Goal: Transaction & Acquisition: Purchase product/service

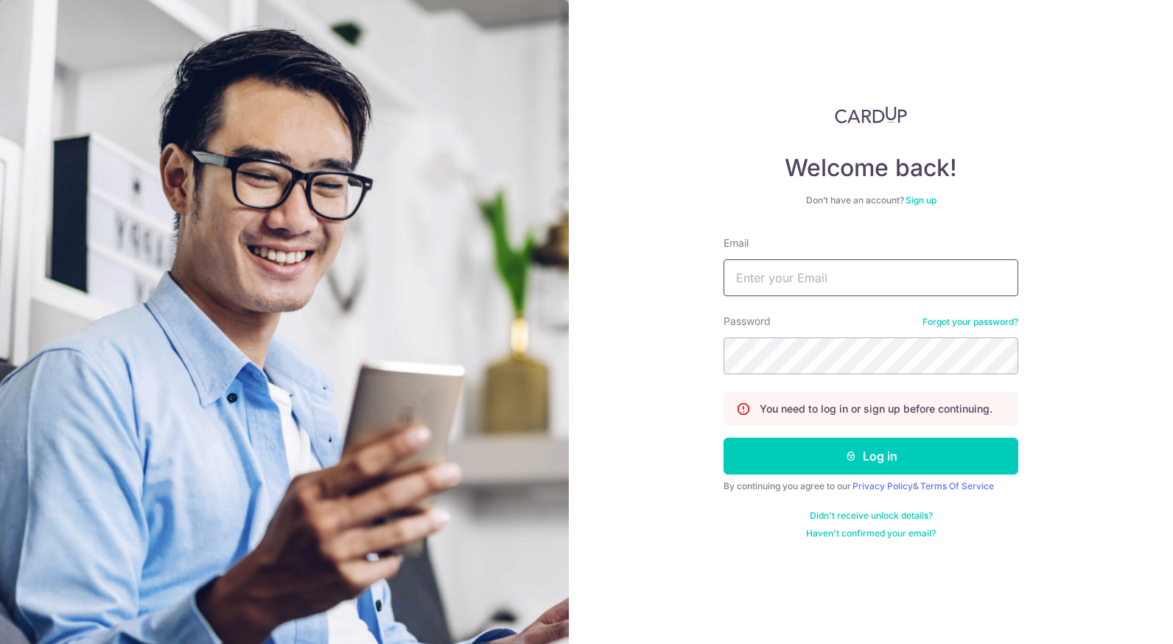
type input "[EMAIL_ADDRESS][DOMAIN_NAME]"
click at [879, 443] on button "Log in" at bounding box center [870, 456] width 295 height 37
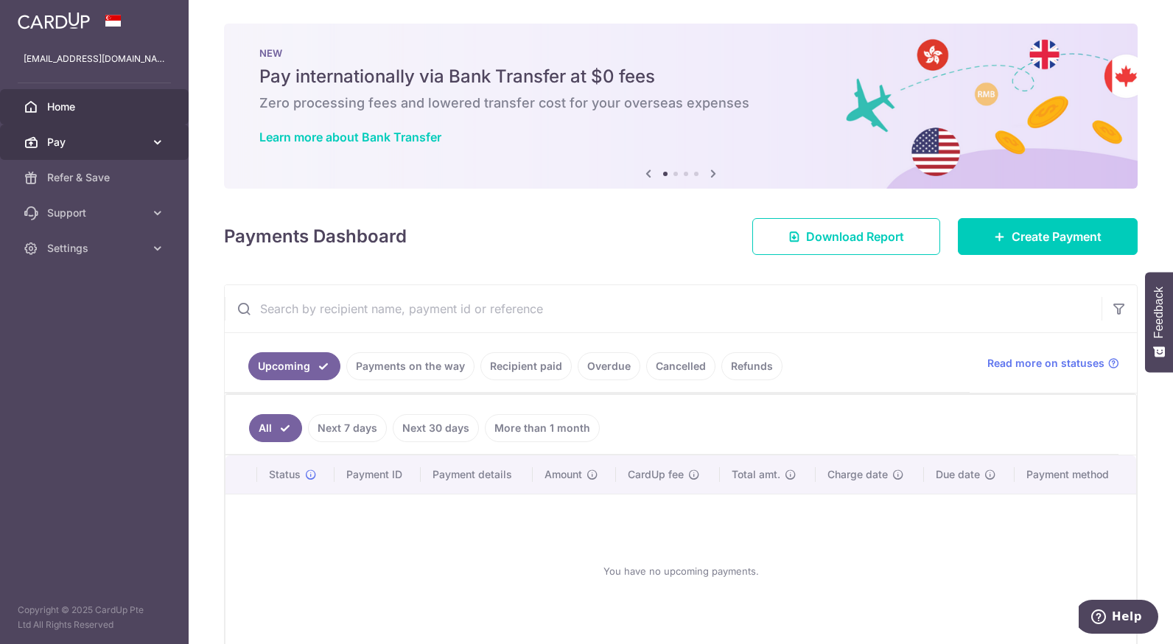
click at [152, 153] on link "Pay" at bounding box center [94, 141] width 189 height 35
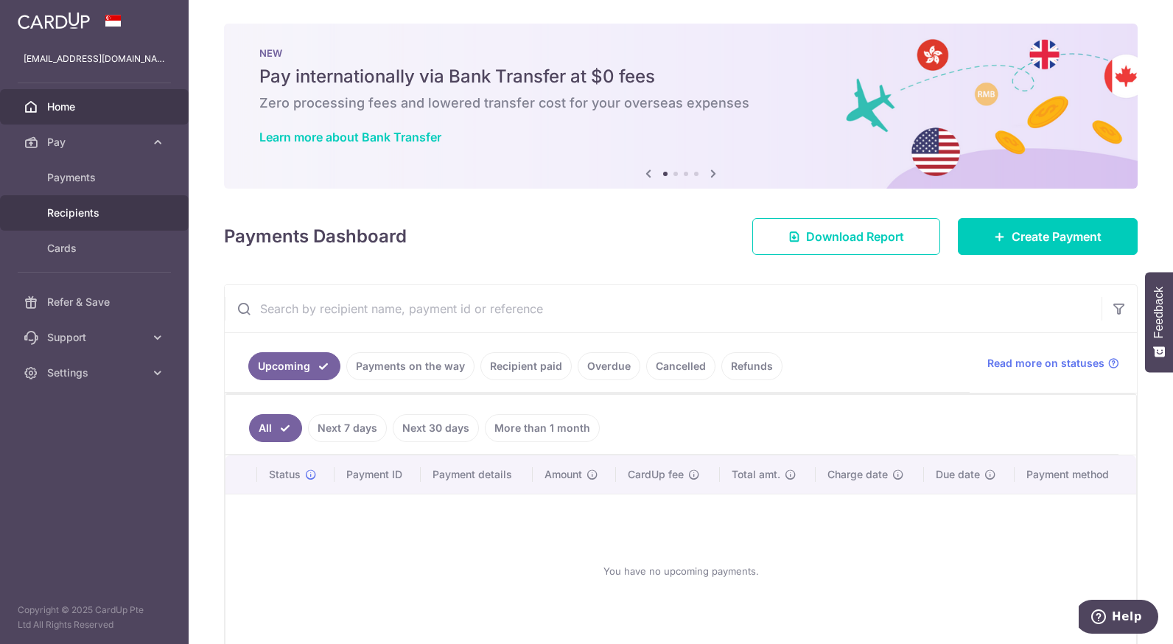
click at [129, 206] on span "Recipients" at bounding box center [95, 213] width 97 height 15
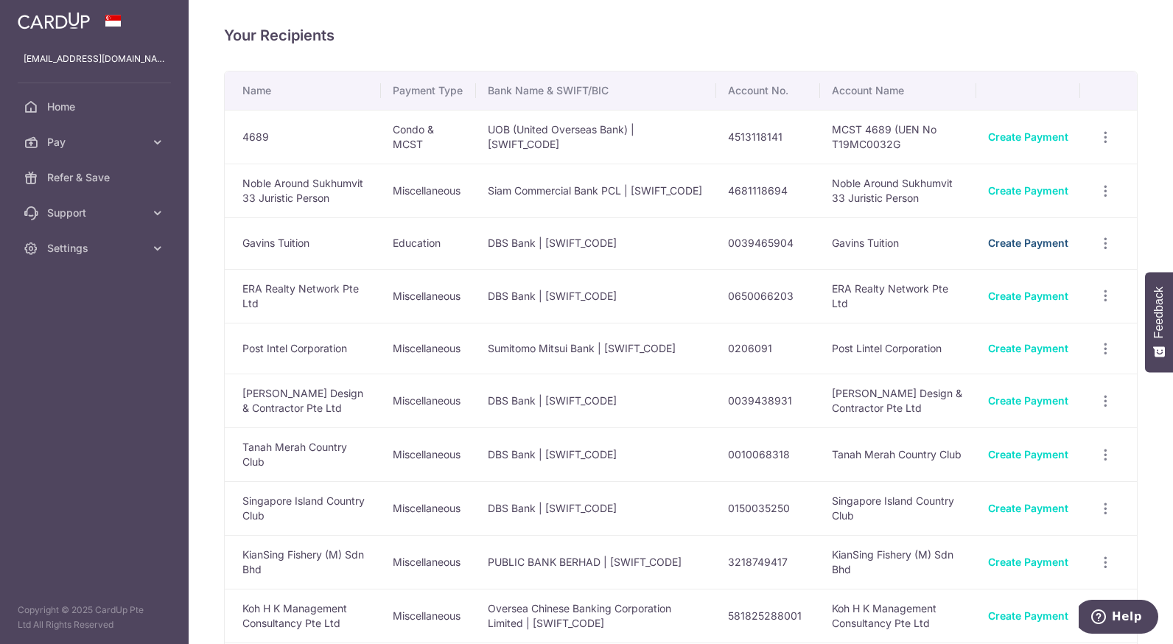
click at [1000, 249] on link "Create Payment" at bounding box center [1028, 242] width 80 height 13
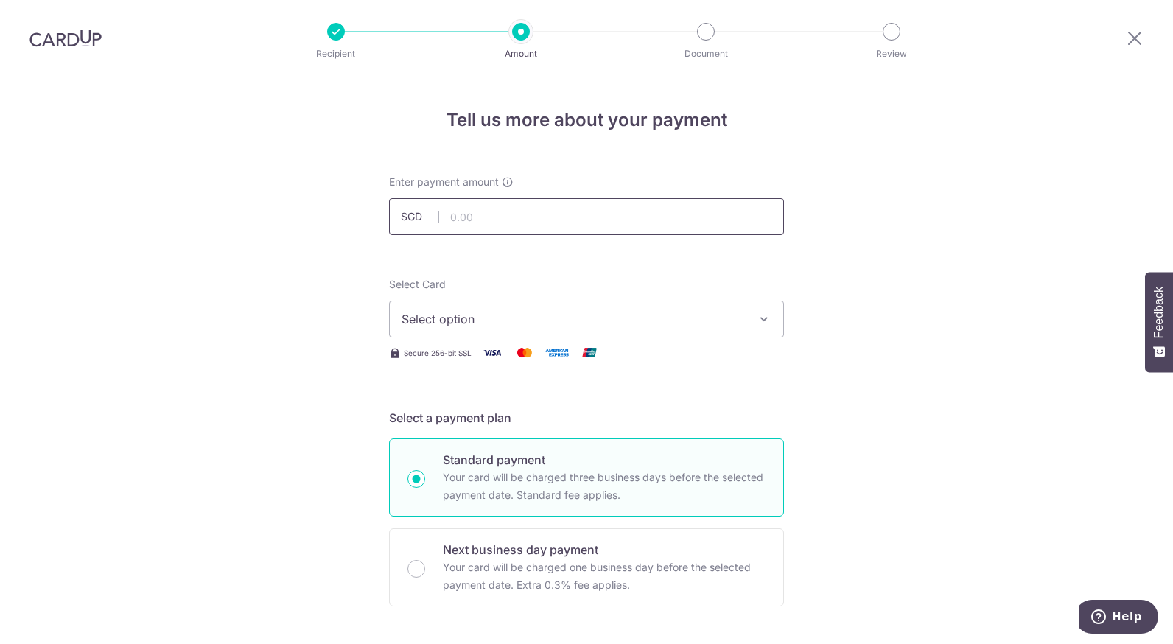
click at [636, 223] on input "text" at bounding box center [586, 216] width 395 height 37
type input "8,820.00"
click at [729, 320] on span "Select option" at bounding box center [572, 319] width 343 height 18
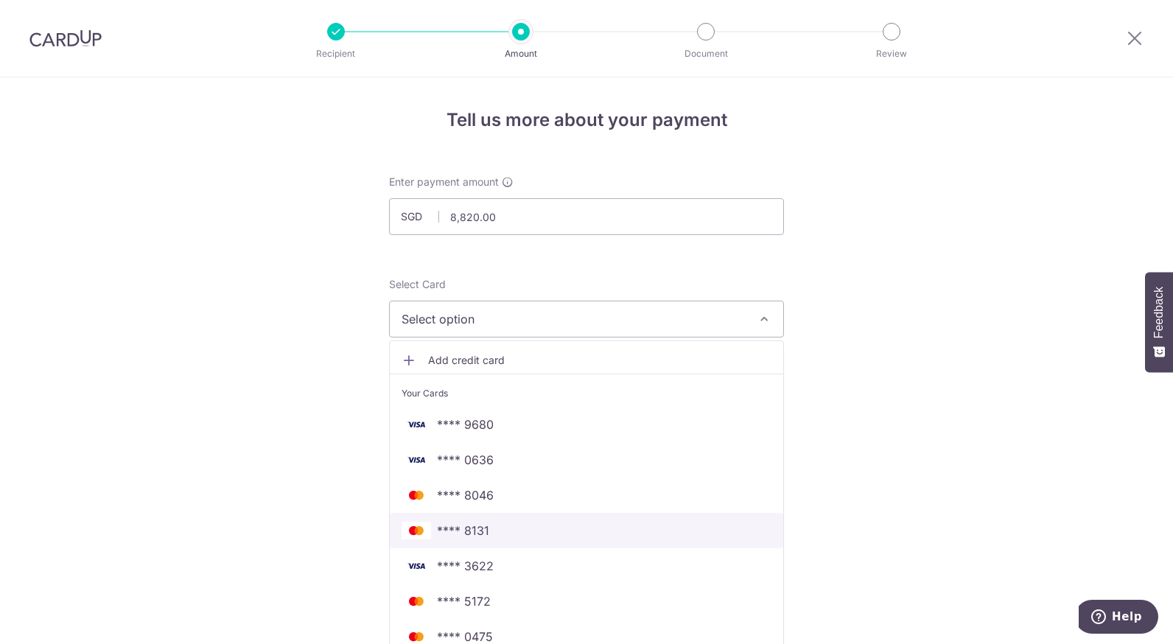
click at [581, 530] on span "**** 8131" at bounding box center [586, 531] width 370 height 18
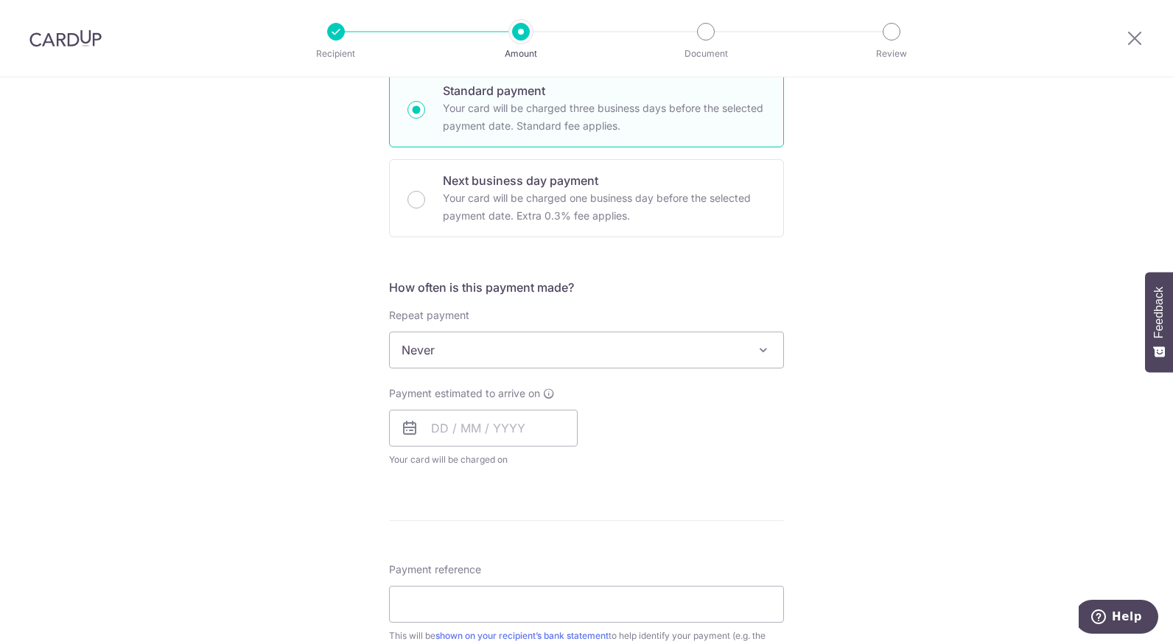
scroll to position [397, 0]
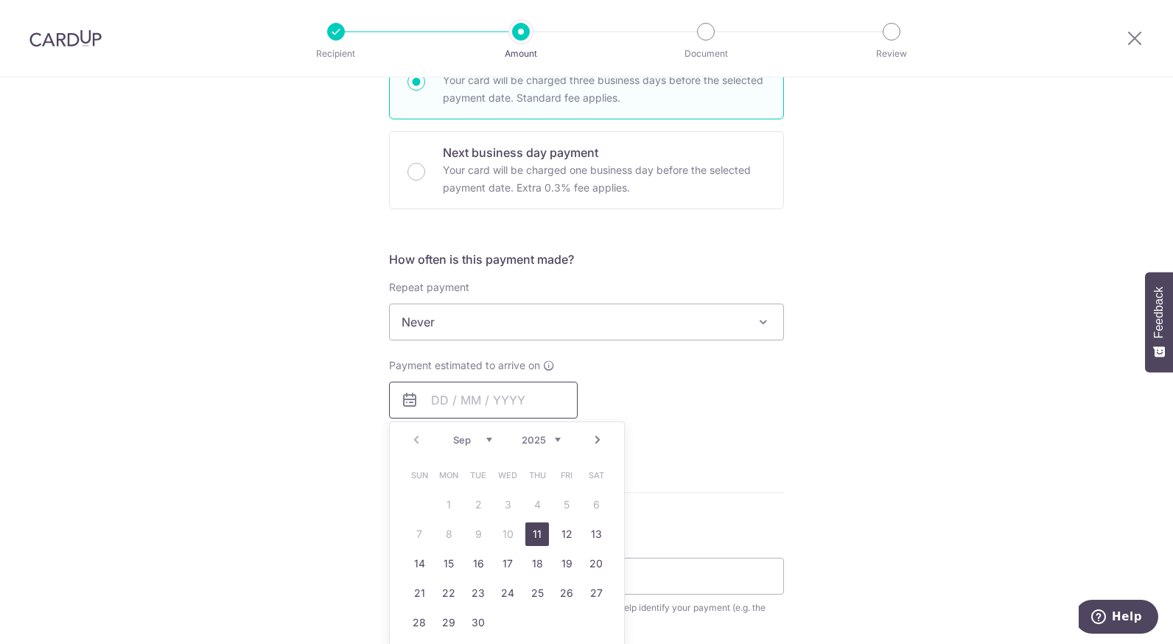
click at [531, 401] on input "text" at bounding box center [483, 400] width 189 height 37
click at [535, 530] on link "11" at bounding box center [537, 534] width 24 height 24
type input "11/09/2025"
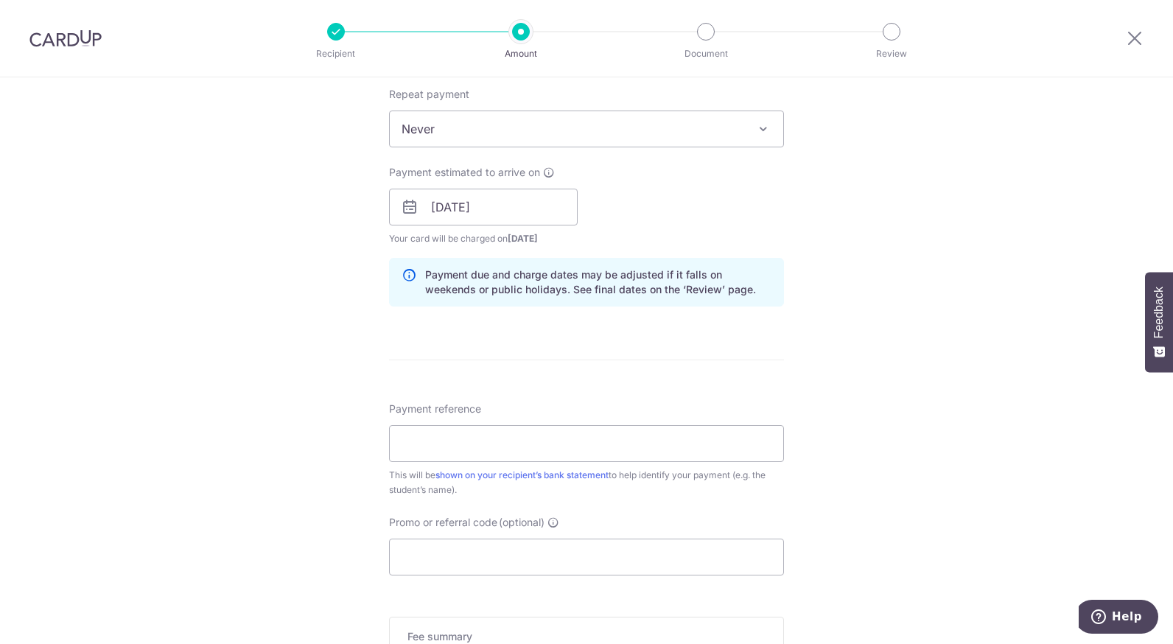
scroll to position [636, 0]
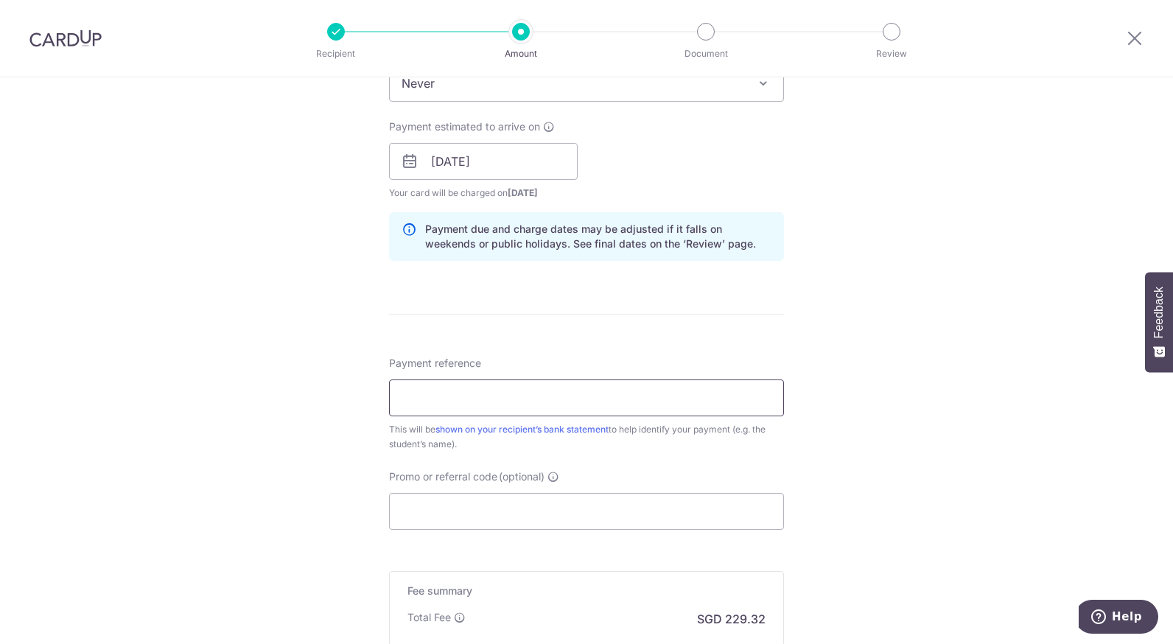
click at [699, 387] on input "Payment reference" at bounding box center [586, 397] width 395 height 37
type input "inv0408-2051-1"
click at [647, 512] on input "Promo or referral code (optional)" at bounding box center [586, 511] width 395 height 37
type input "OFF225"
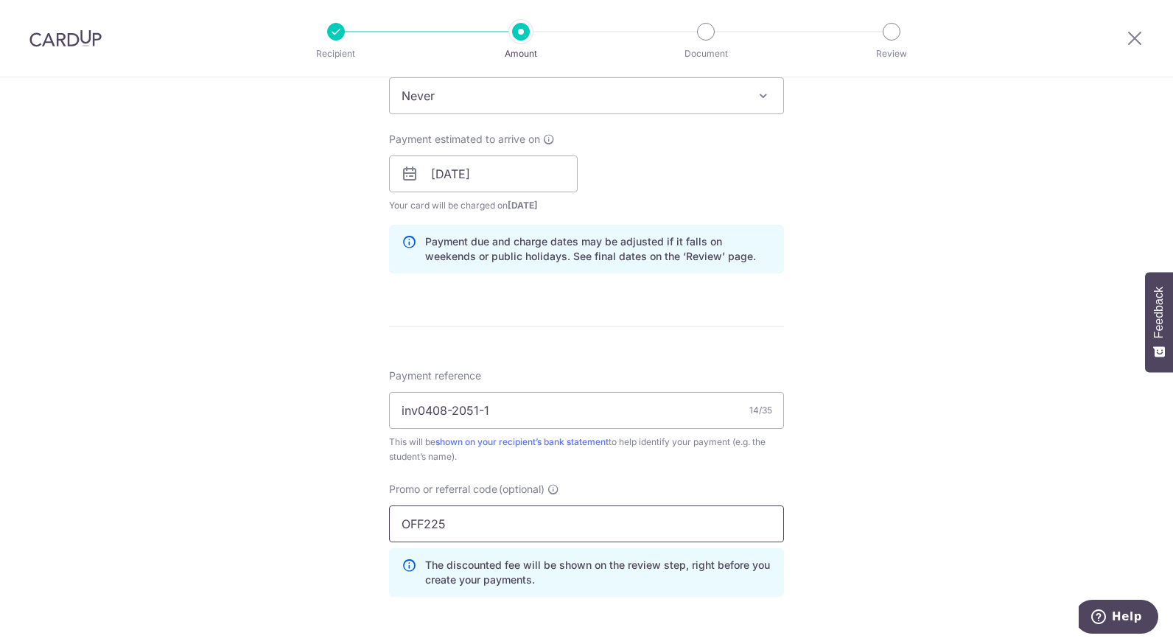
scroll to position [893, 0]
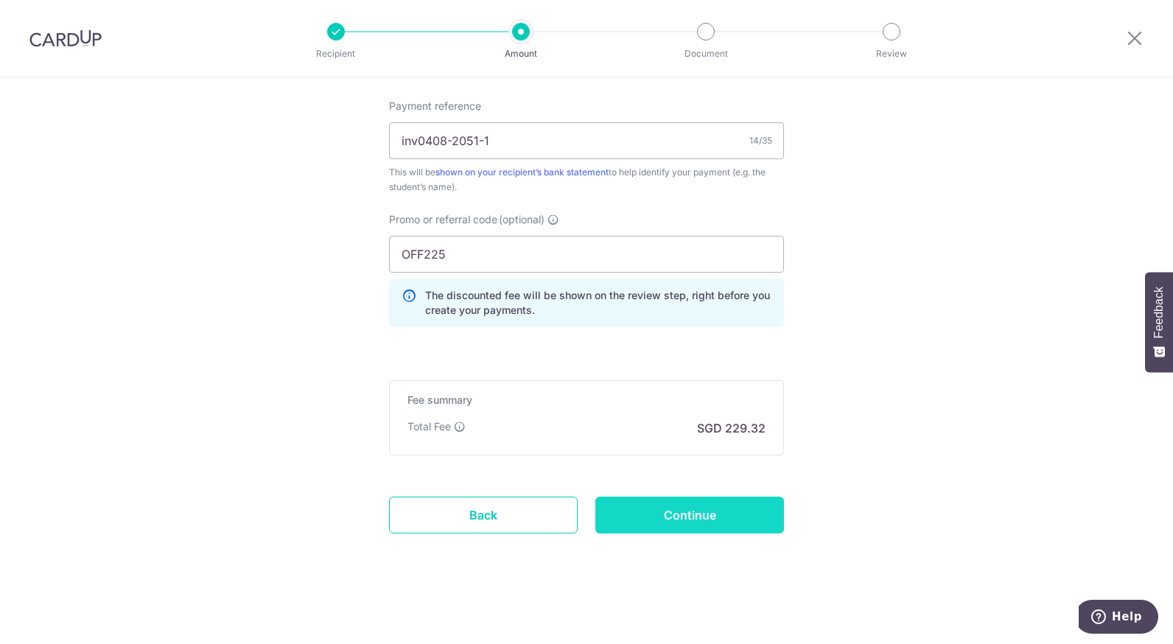
click at [733, 520] on input "Continue" at bounding box center [689, 514] width 189 height 37
type input "Create Schedule"
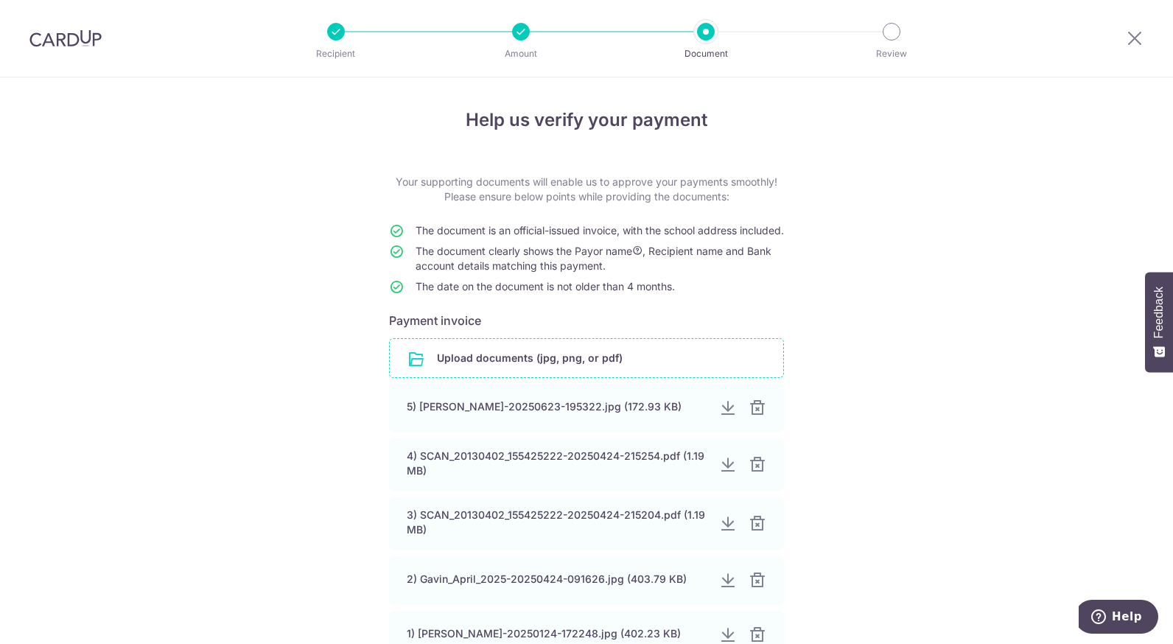
click at [475, 372] on input "file" at bounding box center [586, 358] width 393 height 38
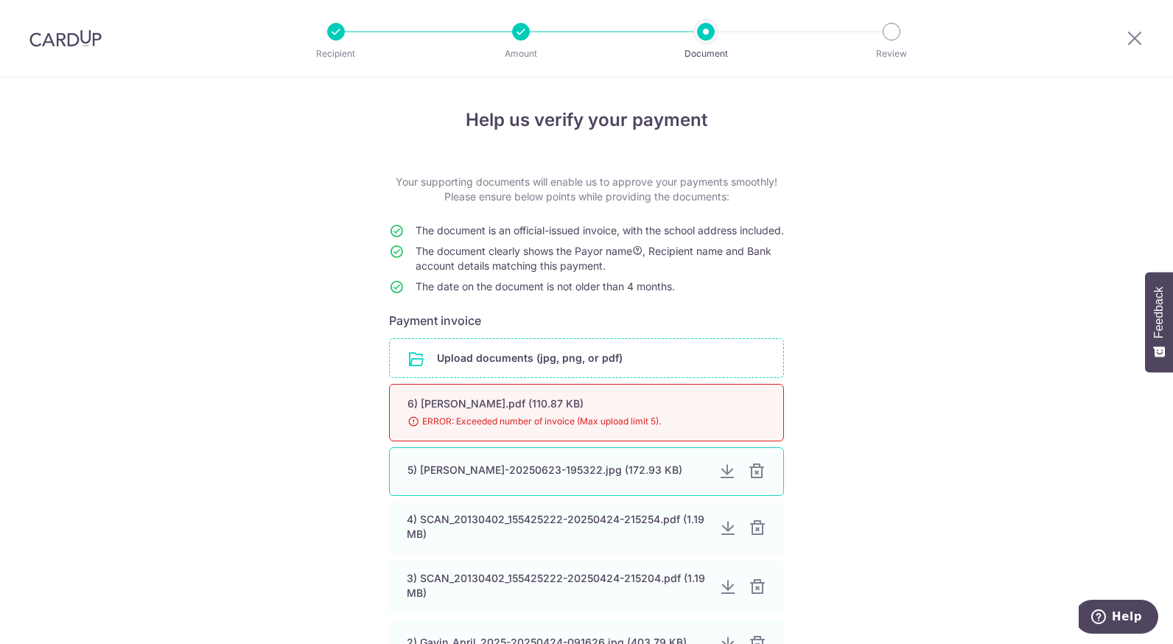
click at [748, 480] on div at bounding box center [757, 472] width 18 height 18
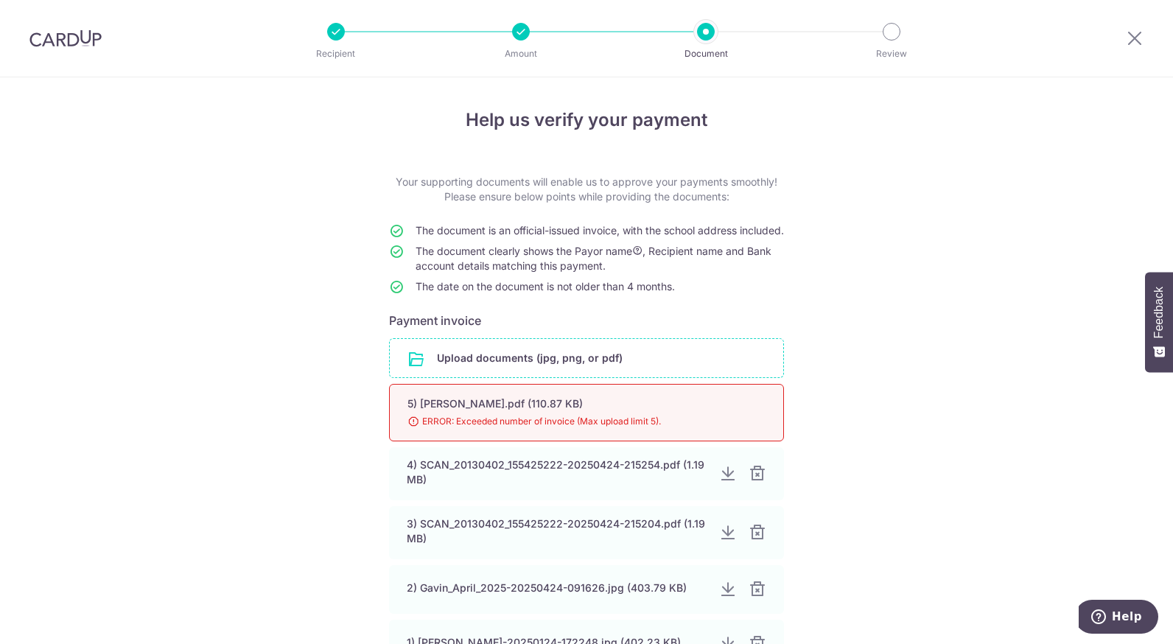
click at [748, 482] on div at bounding box center [757, 474] width 18 height 18
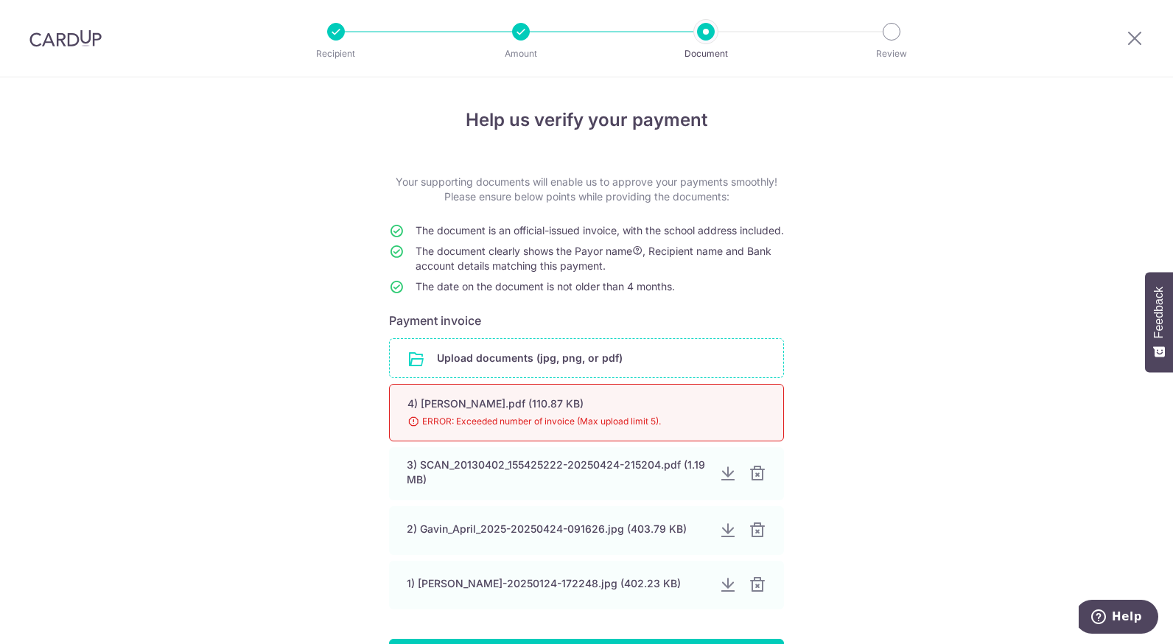
click at [748, 482] on div at bounding box center [757, 474] width 18 height 18
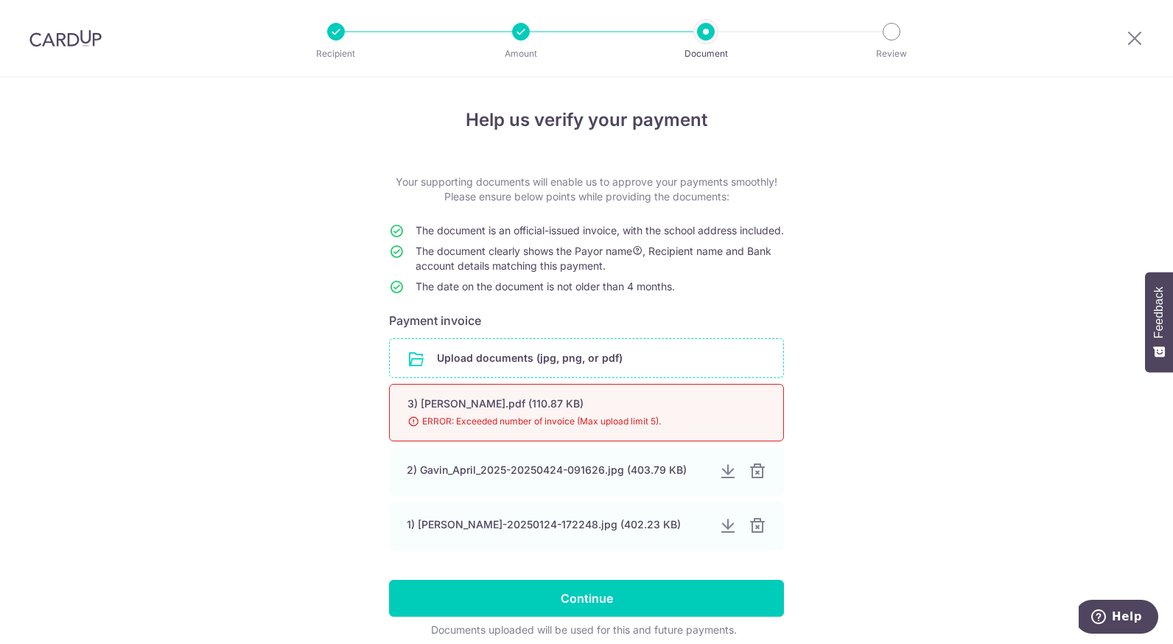
click at [748, 480] on div at bounding box center [757, 472] width 18 height 18
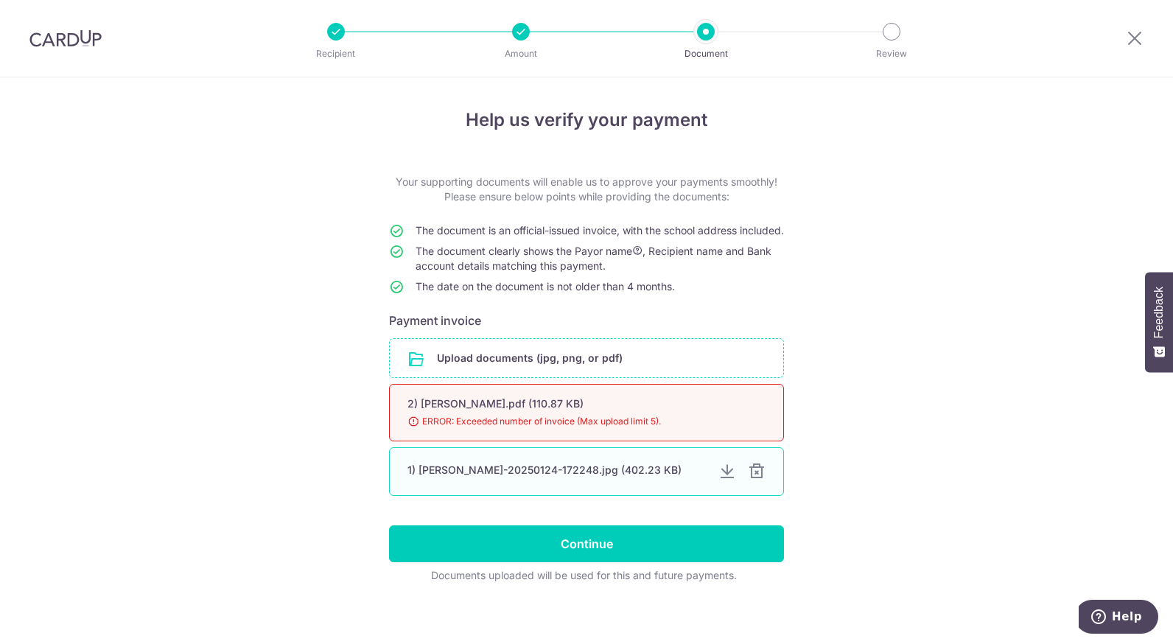
click at [749, 480] on div at bounding box center [757, 472] width 18 height 18
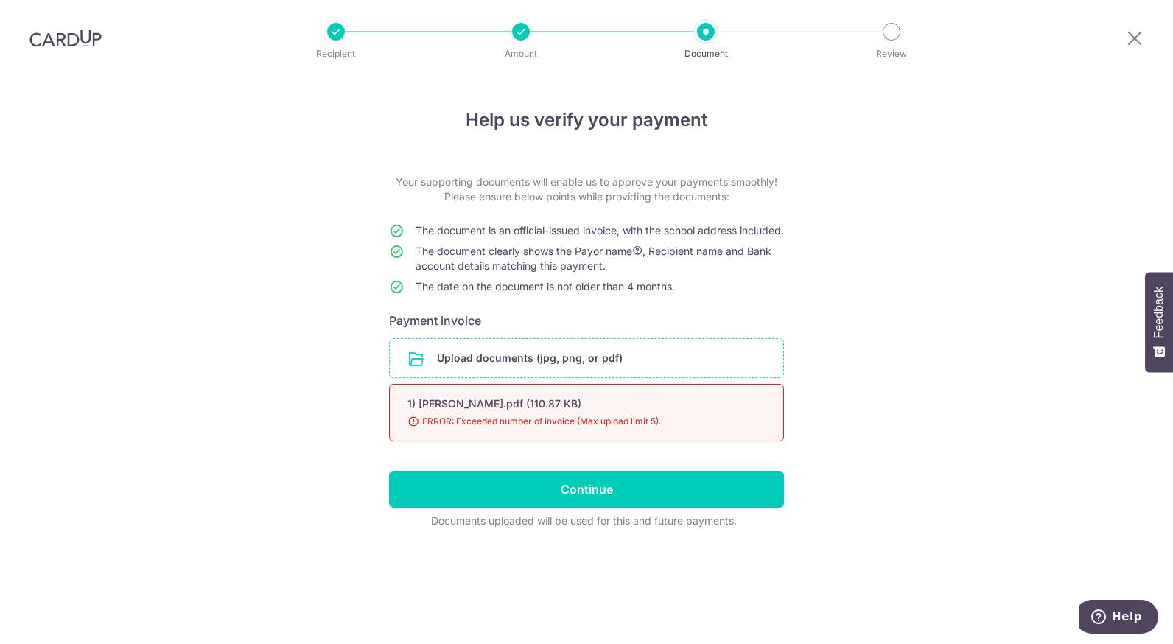
click at [508, 374] on input "file" at bounding box center [586, 358] width 393 height 38
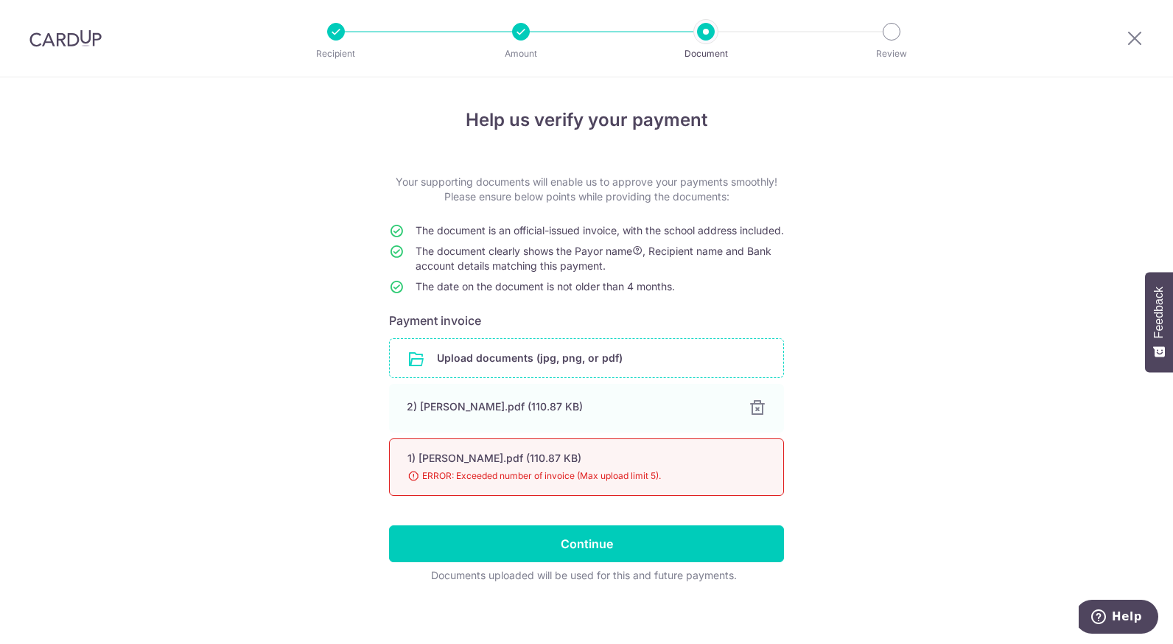
click at [579, 466] on div "1) [PERSON_NAME].pdf (110.87 KB)" at bounding box center [568, 458] width 323 height 15
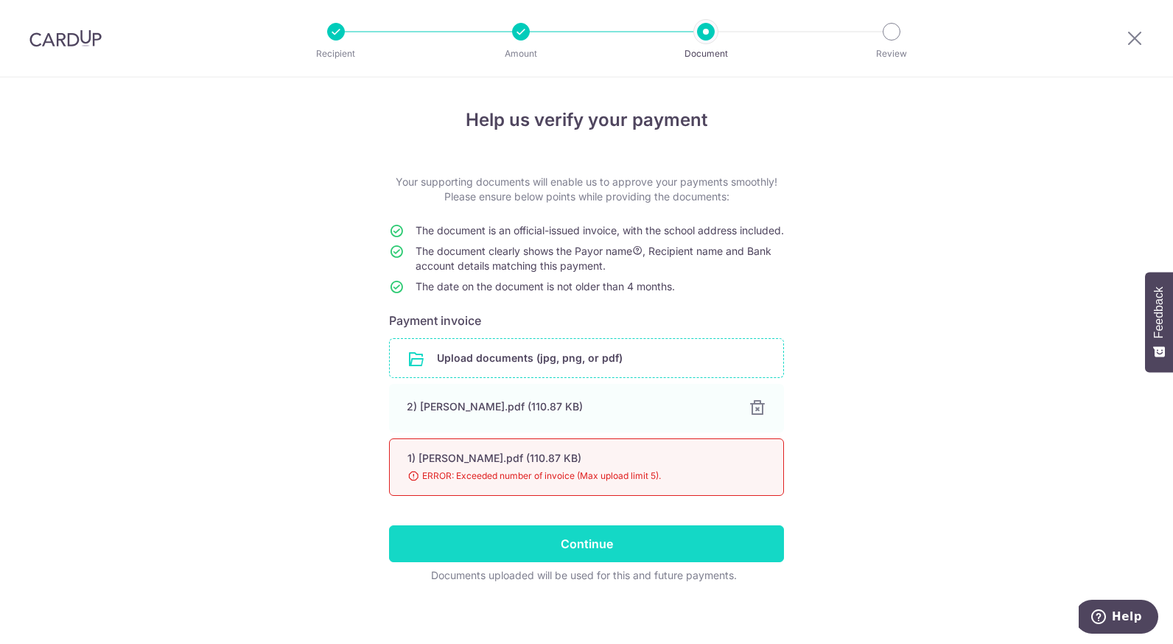
click at [565, 554] on input "Continue" at bounding box center [586, 543] width 395 height 37
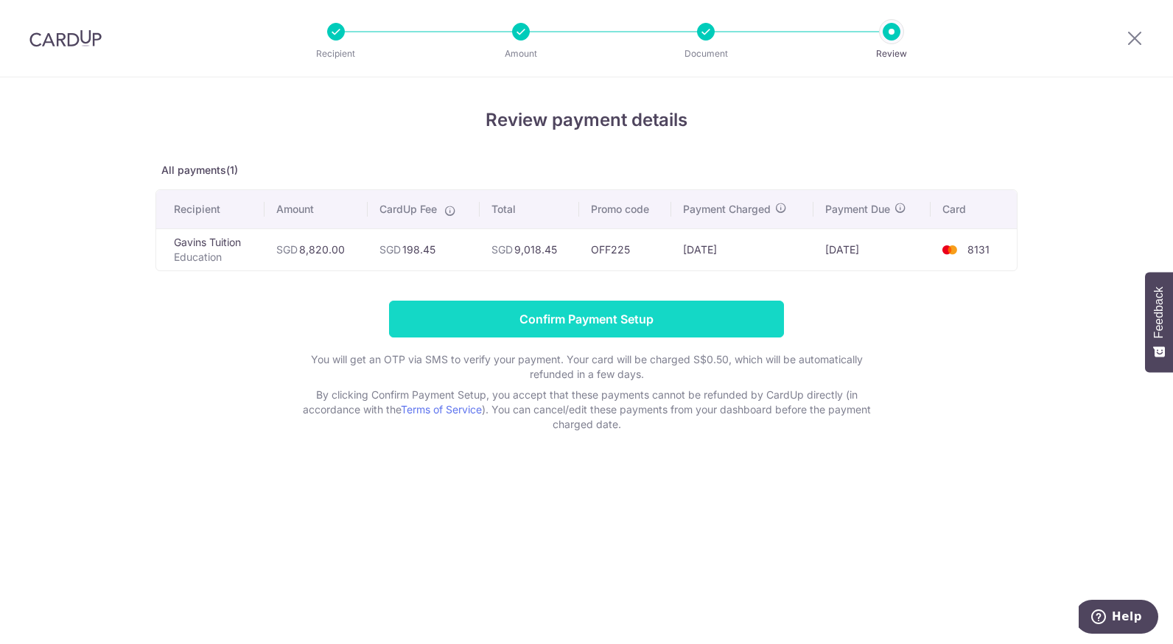
click at [628, 312] on input "Confirm Payment Setup" at bounding box center [586, 319] width 395 height 37
